Goal: Transaction & Acquisition: Book appointment/travel/reservation

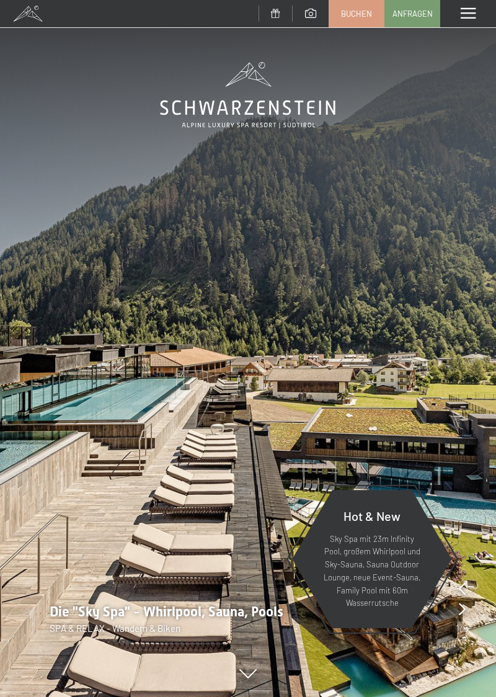
click at [472, 16] on span at bounding box center [468, 13] width 15 height 11
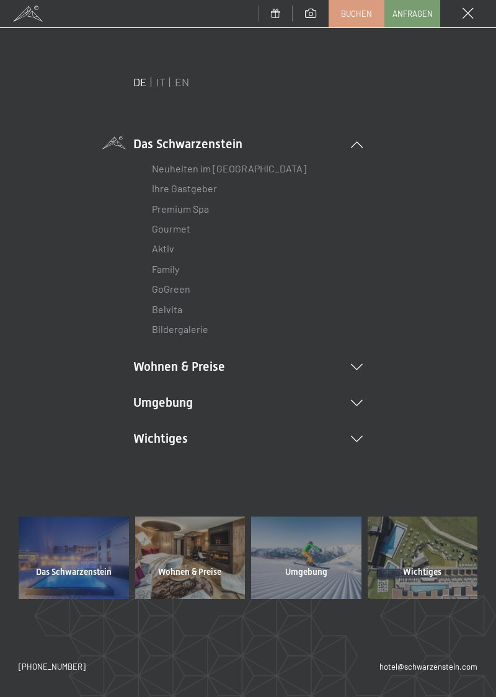
click at [206, 368] on li "Wohnen & Preise Inklusivleistungen Zimmer & Preise Liste Angebote Liste Familie…" at bounding box center [247, 366] width 229 height 17
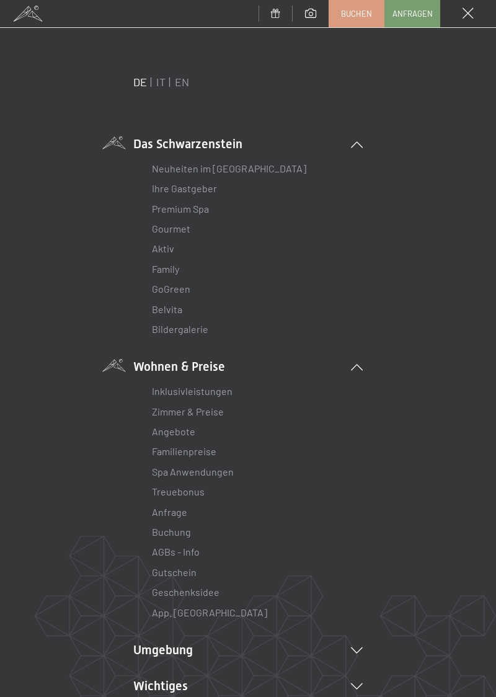
click at [198, 414] on link "Zimmer & Preise" at bounding box center [188, 411] width 72 height 12
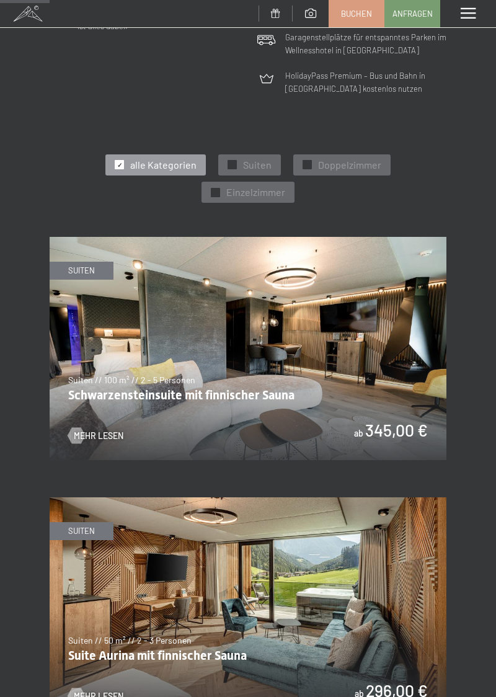
scroll to position [465, 0]
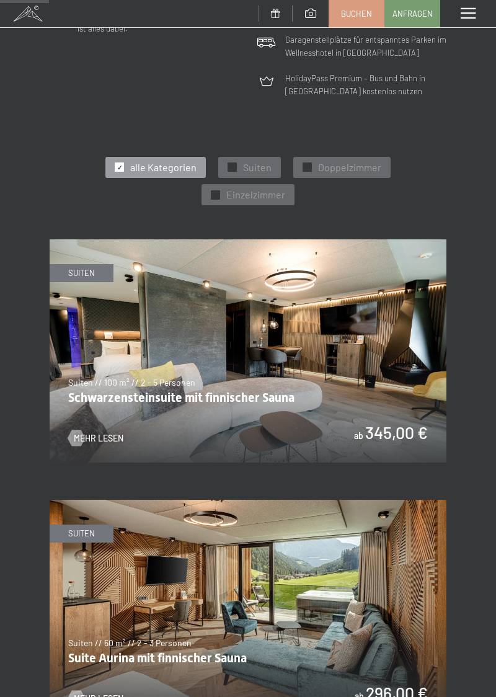
click at [82, 432] on span "Mehr Lesen" at bounding box center [99, 438] width 50 height 12
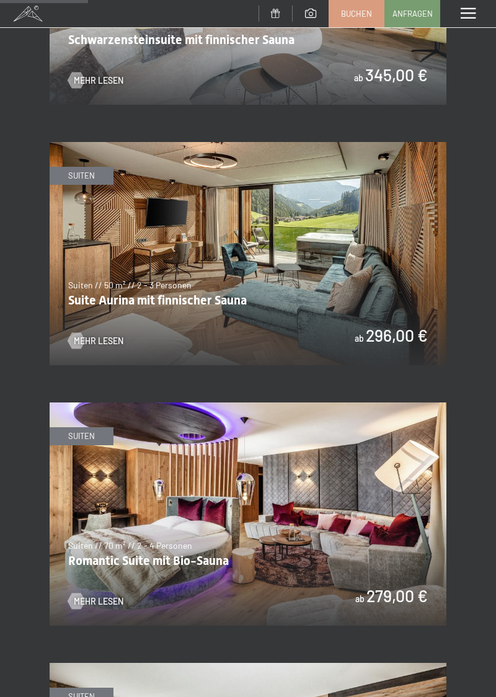
scroll to position [823, 0]
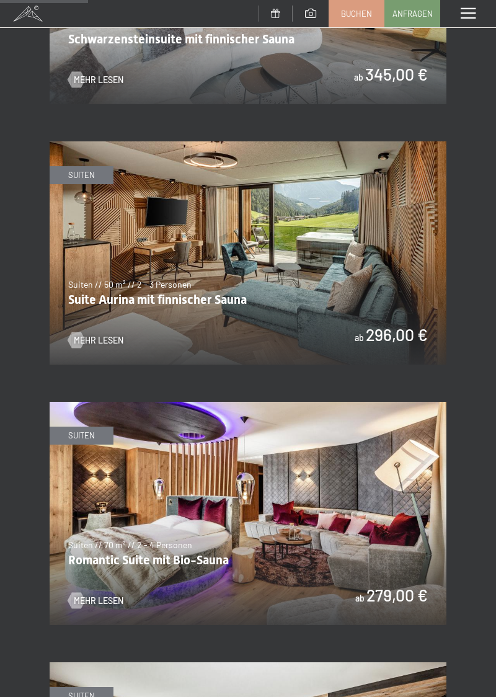
click at [276, 253] on img at bounding box center [248, 252] width 397 height 223
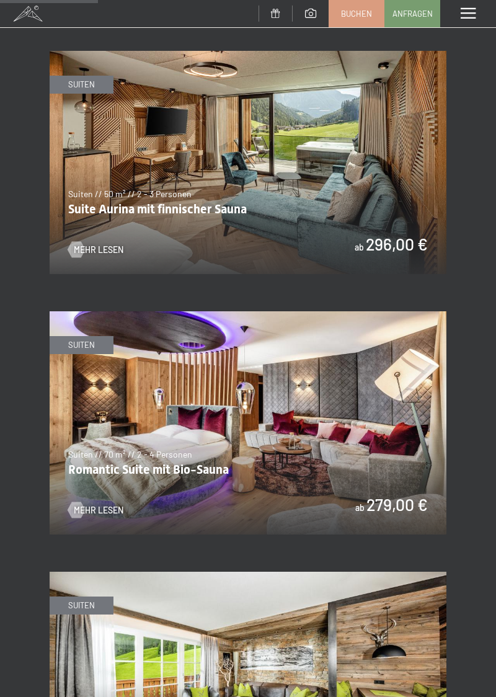
scroll to position [917, 0]
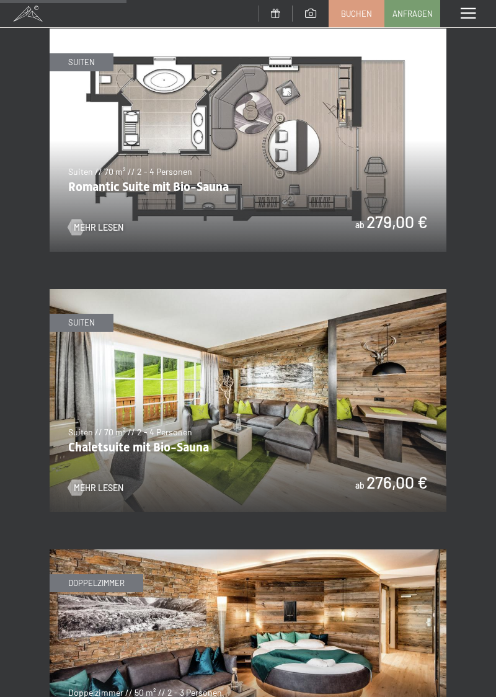
scroll to position [1199, 0]
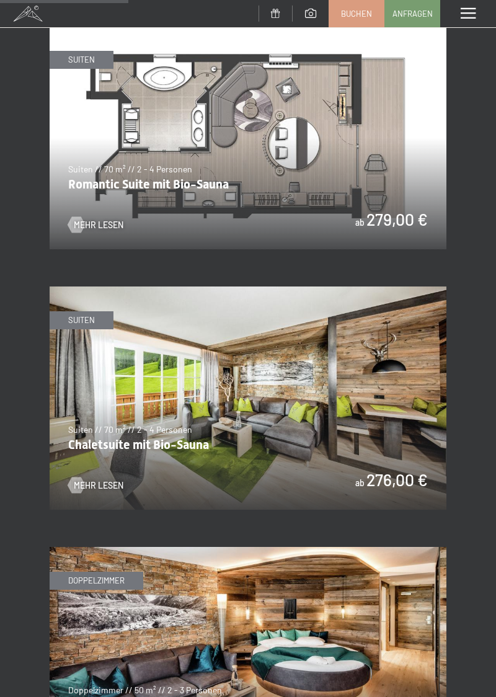
click at [88, 420] on img at bounding box center [248, 397] width 397 height 223
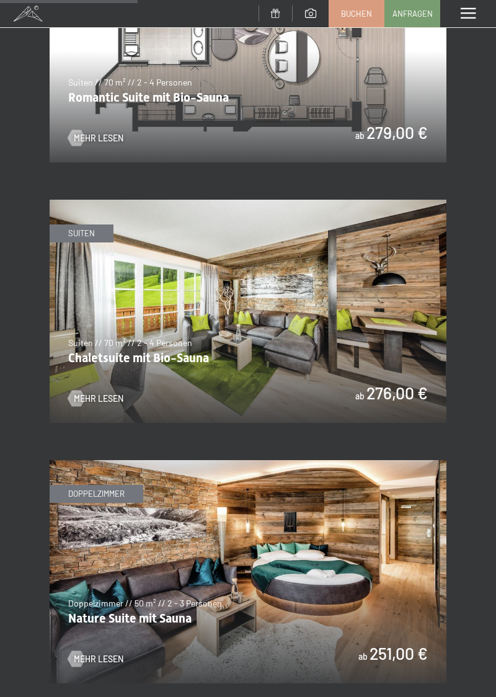
scroll to position [1285, 0]
click at [90, 532] on img at bounding box center [248, 571] width 397 height 223
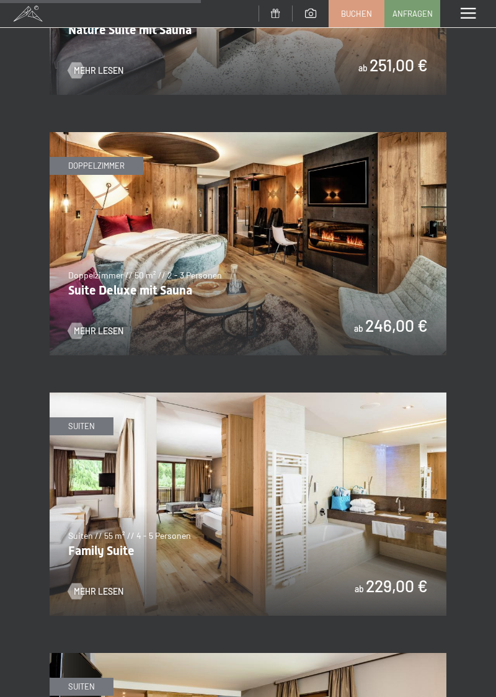
scroll to position [1879, 0]
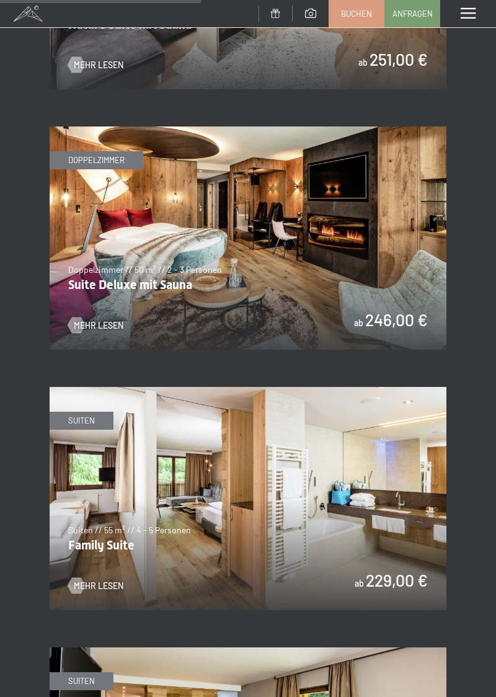
click at [74, 467] on img at bounding box center [248, 498] width 397 height 223
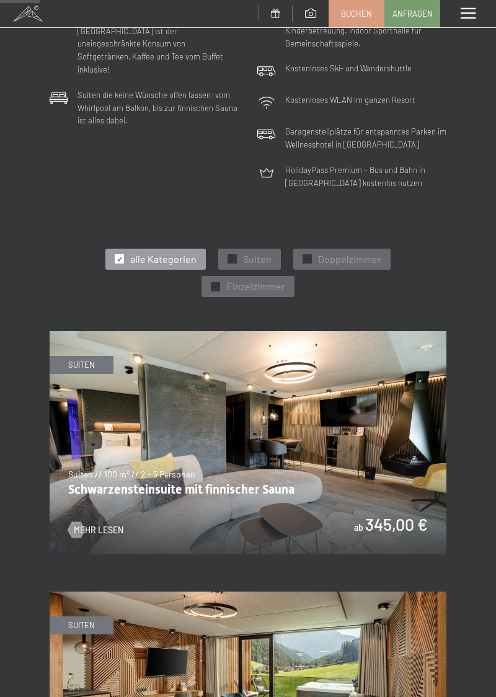
scroll to position [377, 0]
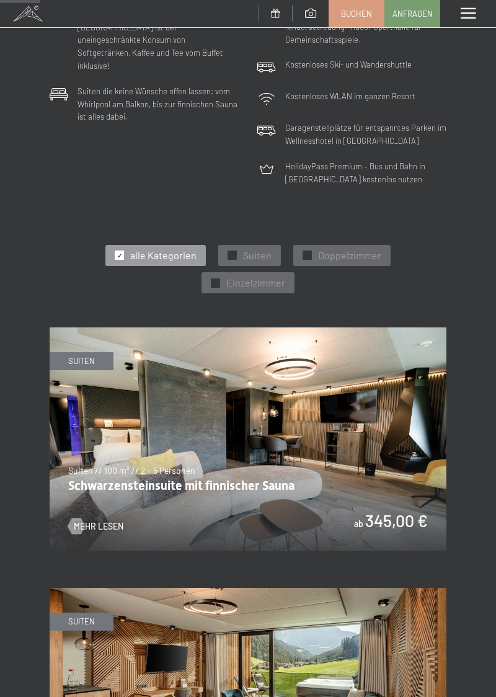
click at [337, 439] on img at bounding box center [248, 438] width 397 height 223
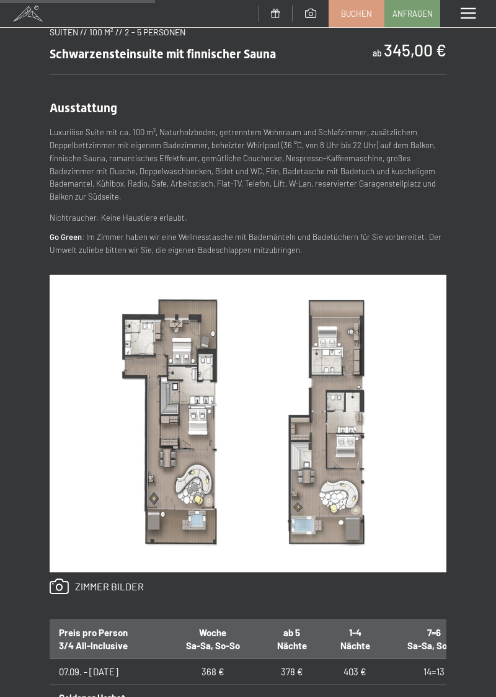
scroll to position [454, 0]
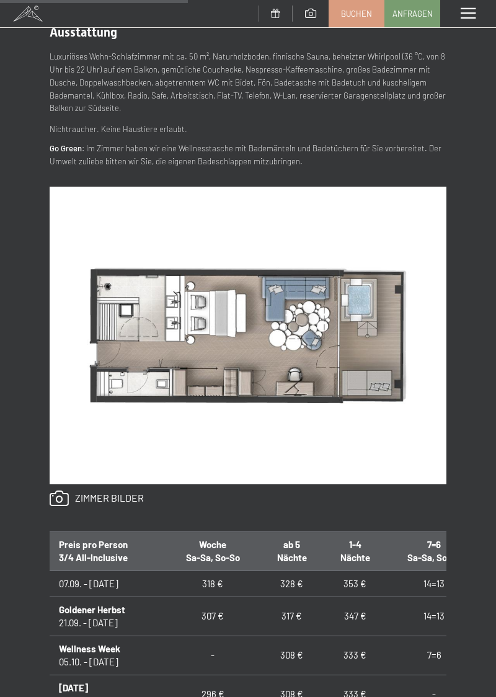
scroll to position [524, 0]
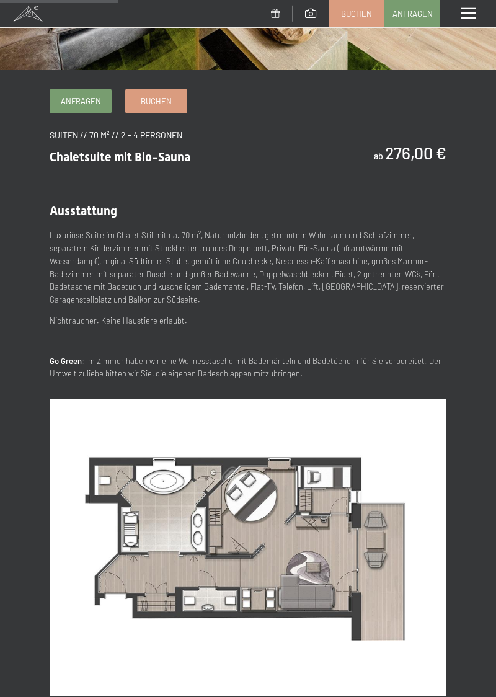
scroll to position [350, 0]
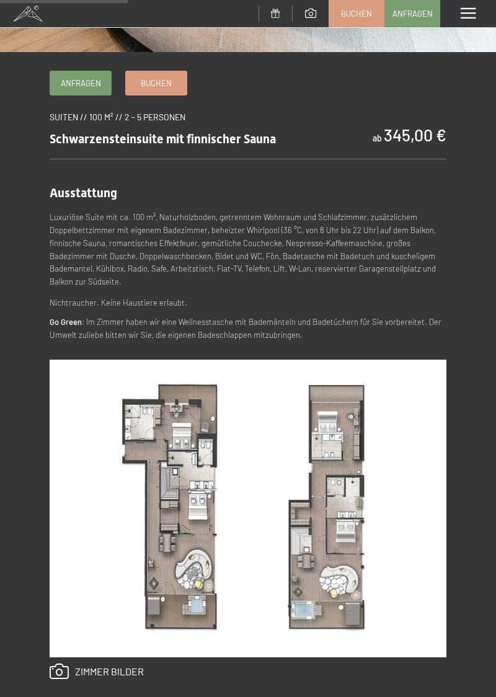
scroll to position [470, 0]
